Goal: Communication & Community: Answer question/provide support

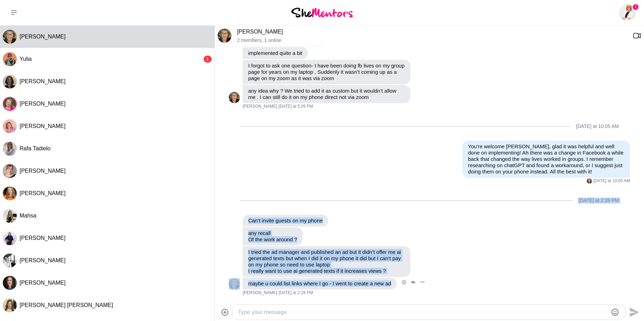
scroll to position [302, 0]
drag, startPoint x: 239, startPoint y: 193, endPoint x: 361, endPoint y: 289, distance: 155.1
click at [359, 289] on ul "[DATE] Reply Pin Mark as unread Flag Mute Hi [PERSON_NAME], I'd love to book a …" at bounding box center [429, 23] width 401 height 545
copy ul "[DATE] at 2:26 PM Reply Pin Mark as unread Flag Mute Can’t invite guests on my …"
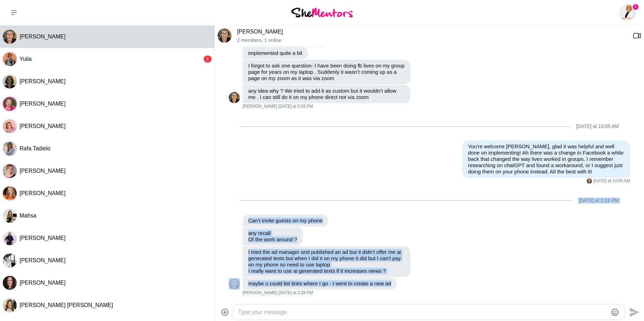
click at [282, 311] on textarea "Type your message" at bounding box center [423, 312] width 370 height 8
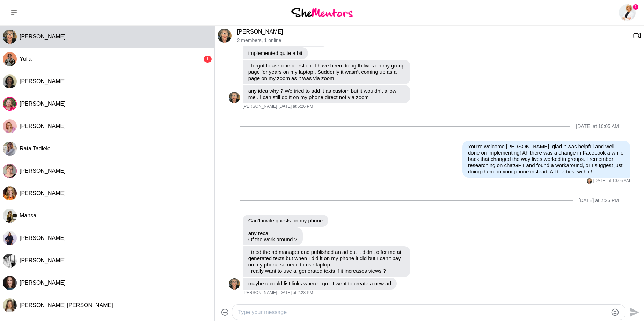
scroll to position [302, 0]
paste textarea "Lo Ipsu, Do sitame cons adi’el seddoei temp inci utlab etdolore, magna al enima…"
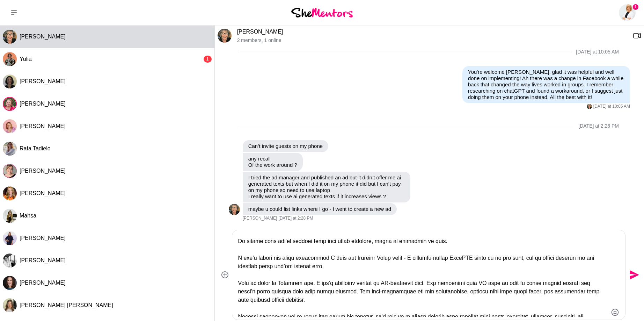
scroll to position [83, 0]
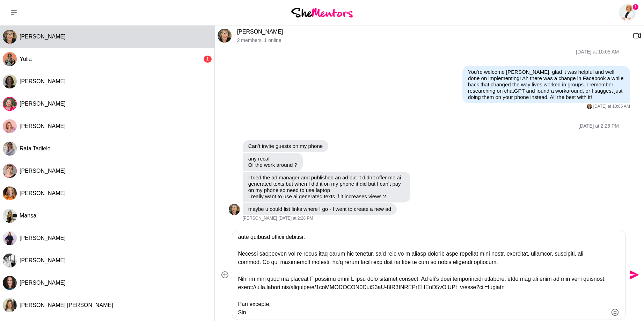
type textarea "Lo Ipsu, Do sitame cons adi’el seddoei temp inci utlab etdolore, magna al enima…"
click at [599, 273] on icon "Send" at bounding box center [634, 274] width 9 height 9
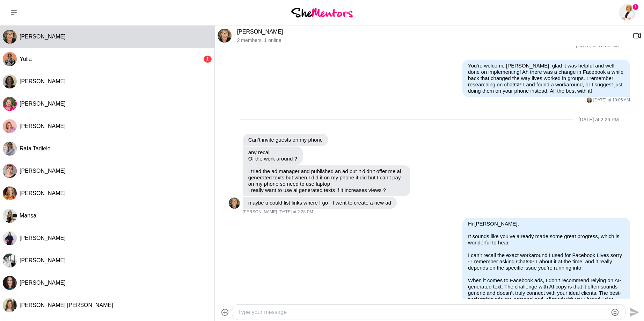
scroll to position [0, 0]
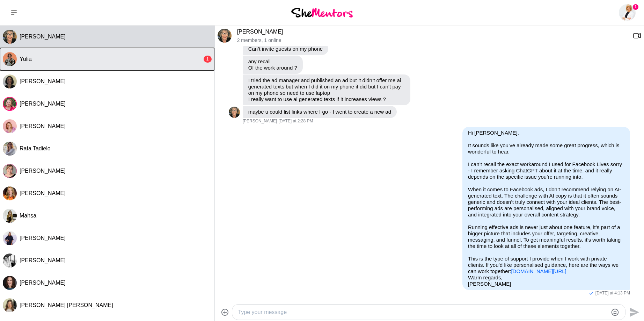
click at [132, 54] on button "Yulia 1" at bounding box center [107, 59] width 215 height 22
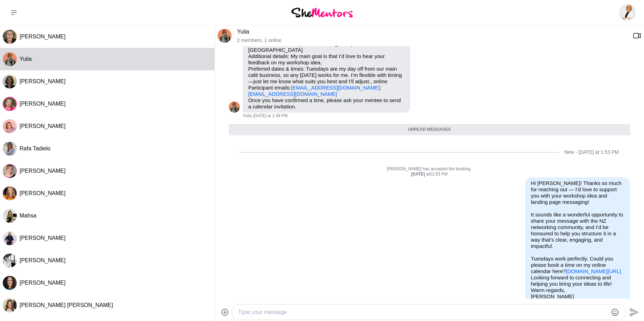
scroll to position [100, 0]
